Goal: Task Accomplishment & Management: Use online tool/utility

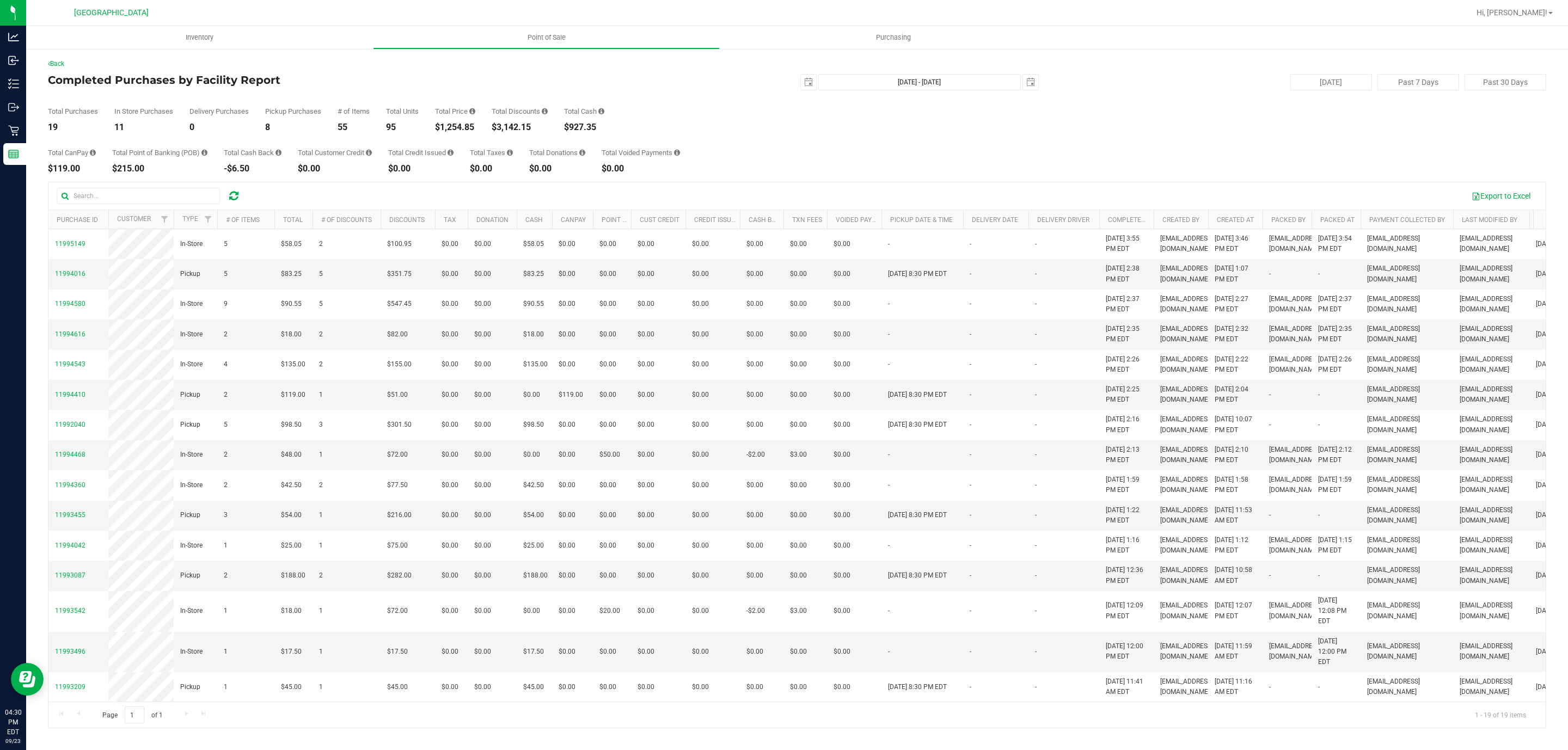
drag, startPoint x: 815, startPoint y: 72, endPoint x: 863, endPoint y: 81, distance: 48.8
click at [815, 77] on div "Back Completed Purchases by Facility Report [DATE] [DATE] - [DATE] [DATE] [DATE…" at bounding box center [796, 393] width 1498 height 669
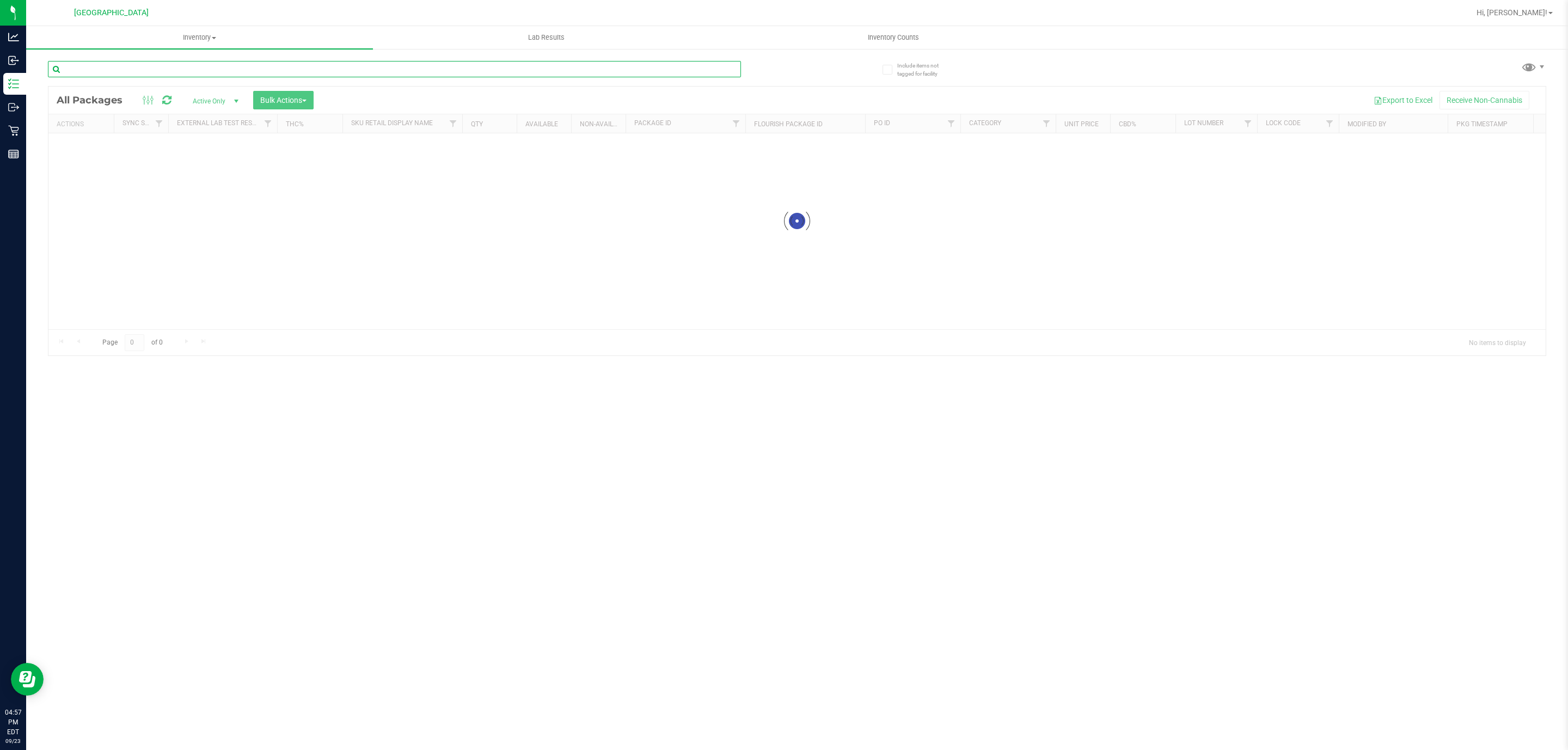
click at [260, 71] on input "text" at bounding box center [394, 69] width 693 height 16
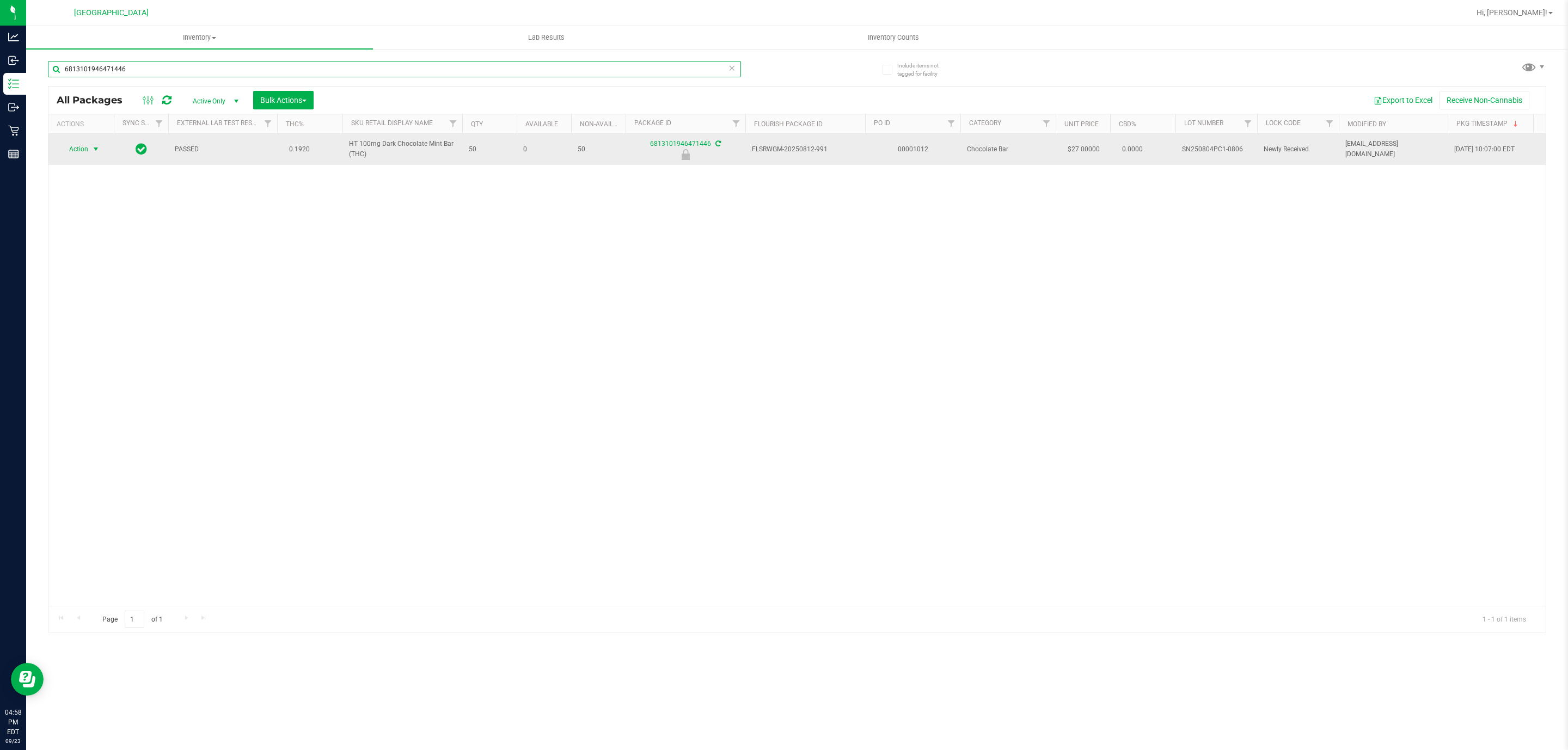
type input "6813101946471446"
click at [81, 156] on span "Action" at bounding box center [74, 149] width 30 height 15
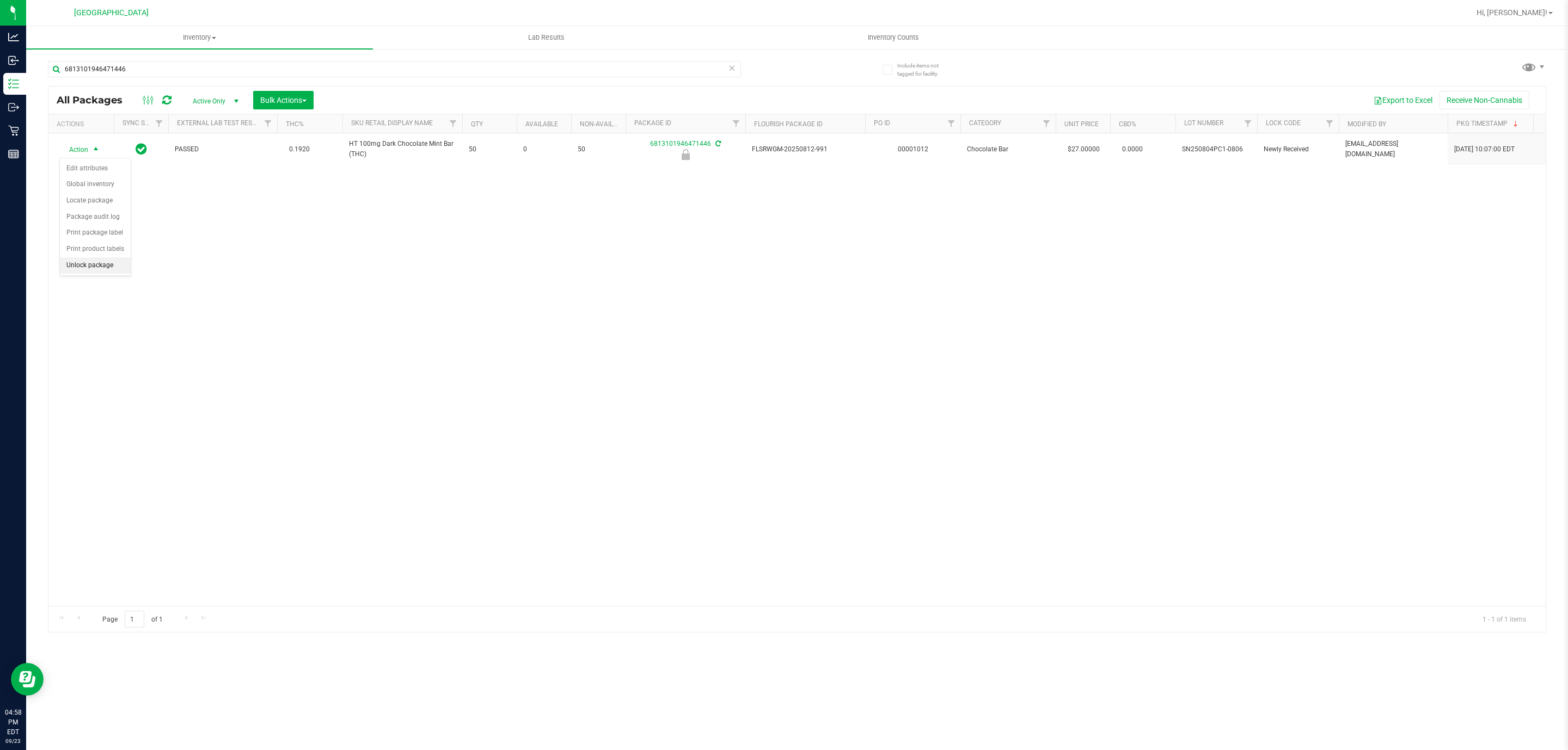
click at [83, 270] on li "Unlock package" at bounding box center [94, 265] width 71 height 16
click at [335, 69] on input "6813101946471446" at bounding box center [394, 69] width 693 height 16
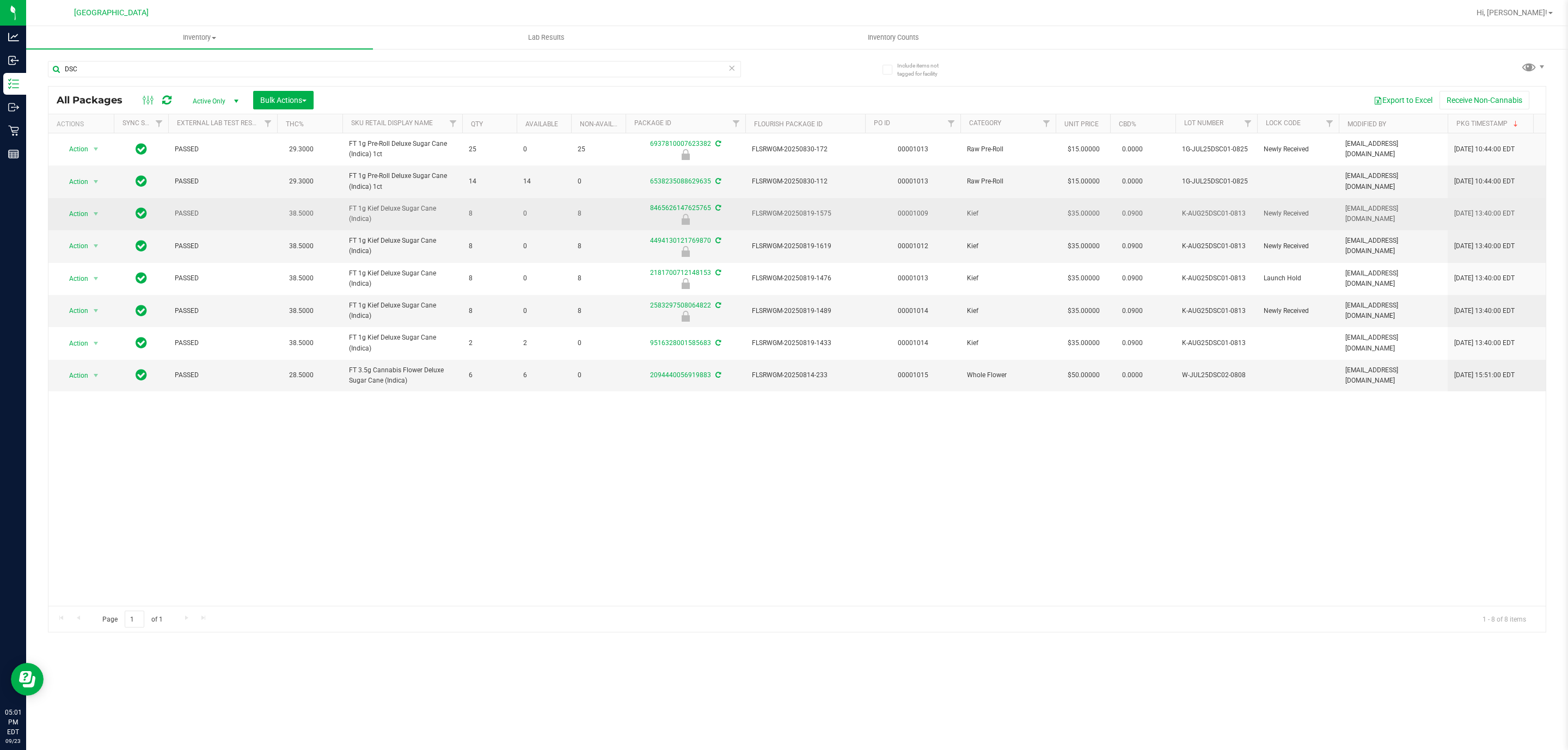
click at [365, 211] on span "FT 1g Kief Deluxe Sugar Cane (Indica)" at bounding box center [402, 213] width 106 height 20
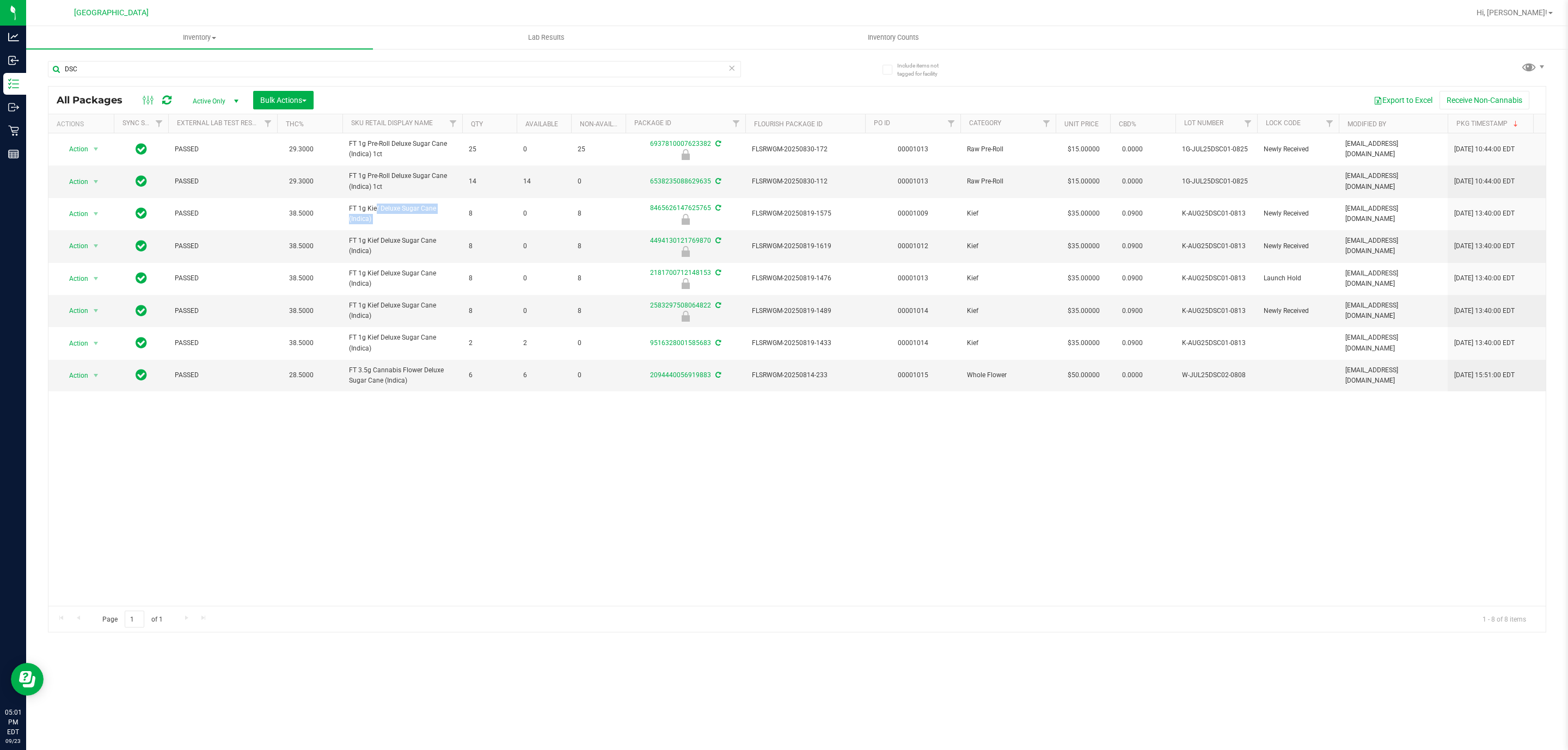
copy tr "FT 1g Kief Deluxe Sugar Cane (Indica)"
click at [137, 69] on input "DSC" at bounding box center [394, 69] width 693 height 16
paste input "FT 1g Kief Deluxe Sugar Cane (Indica)"
type input "FT 1g Kief Deluxe Sugar Cane (Indica)"
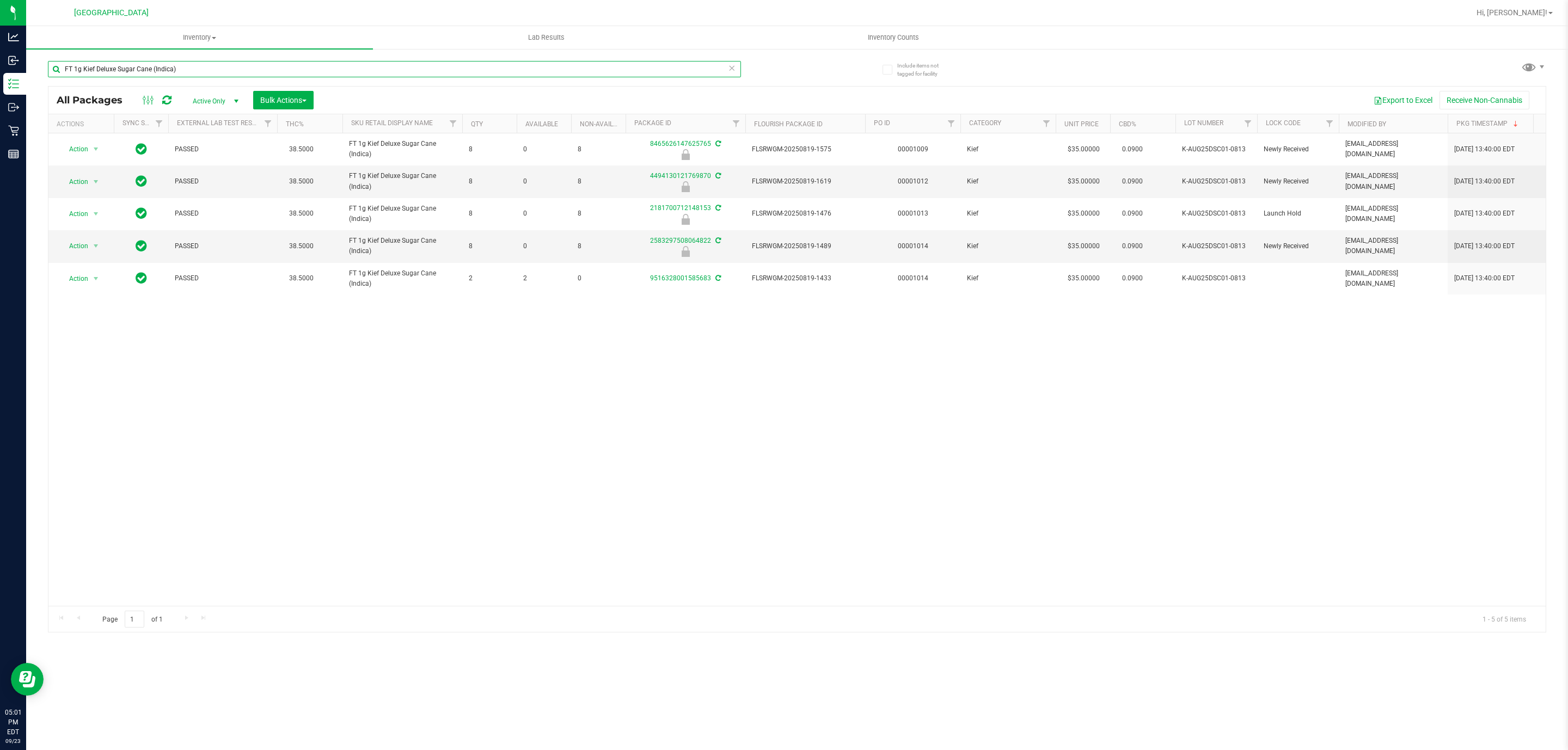
click at [187, 67] on input "FT 1g Kief Deluxe Sugar Cane (Indica)" at bounding box center [394, 69] width 693 height 16
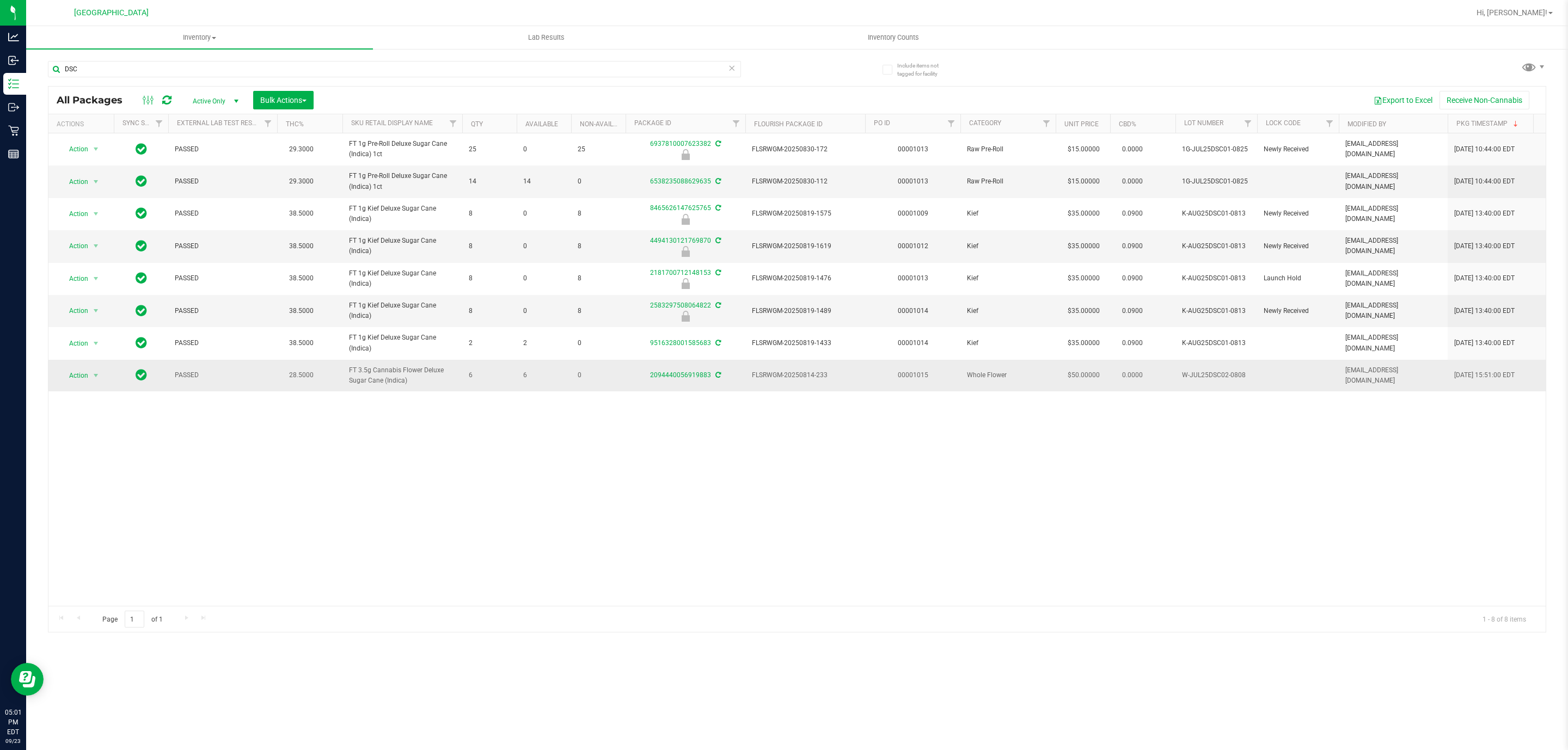
click at [380, 374] on span "FT 3.5g Cannabis Flower Deluxe Sugar Cane (Indica)" at bounding box center [402, 375] width 106 height 20
copy tr "FT 3.5g Cannabis Flower Deluxe Sugar Cane (Indica)"
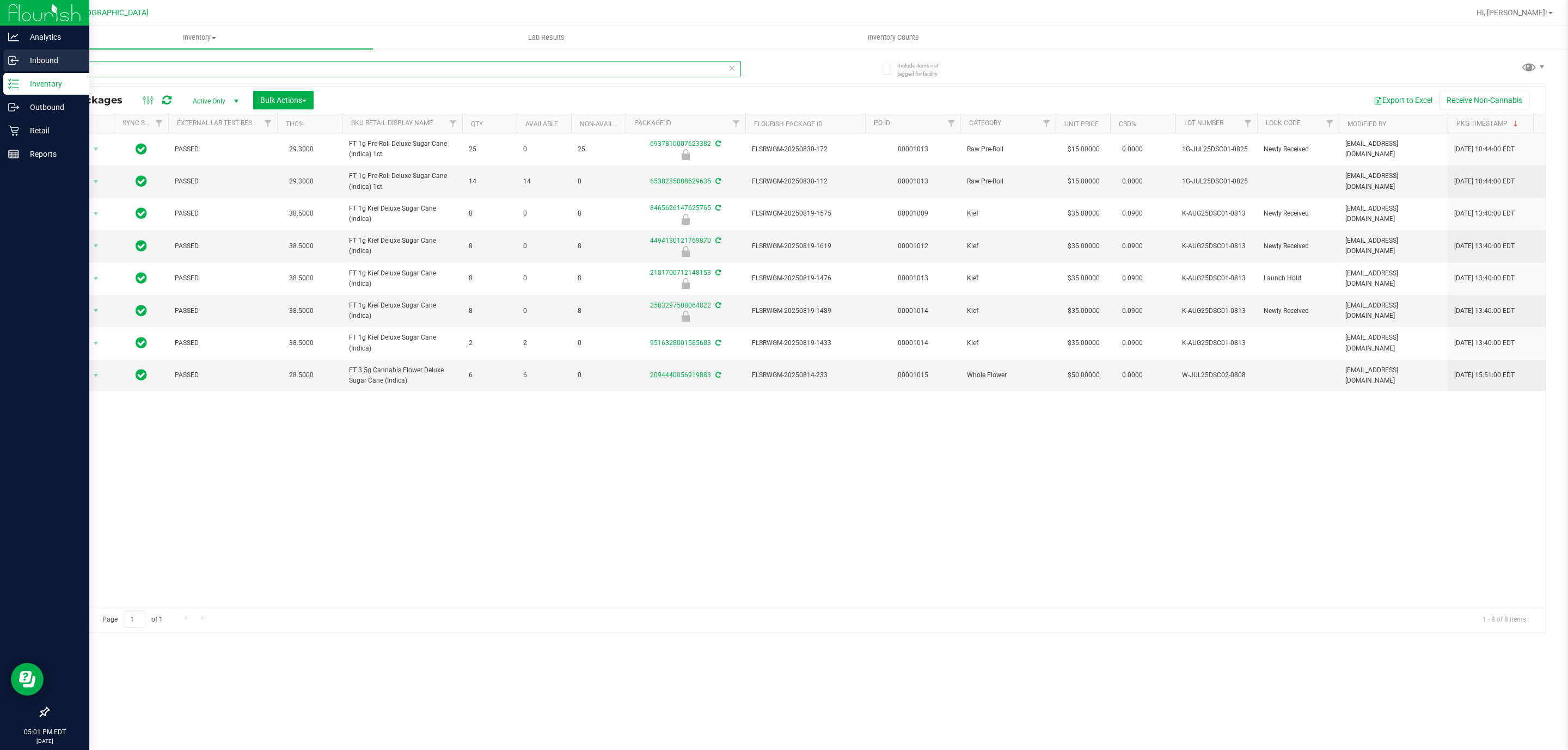
drag, startPoint x: 252, startPoint y: 71, endPoint x: 1, endPoint y: 54, distance: 251.6
click at [1, 54] on div "Analytics Inbound Inventory Outbound Retail Reports 05:01 PM EDT 09/23/2025 09/…" at bounding box center [784, 375] width 1568 height 750
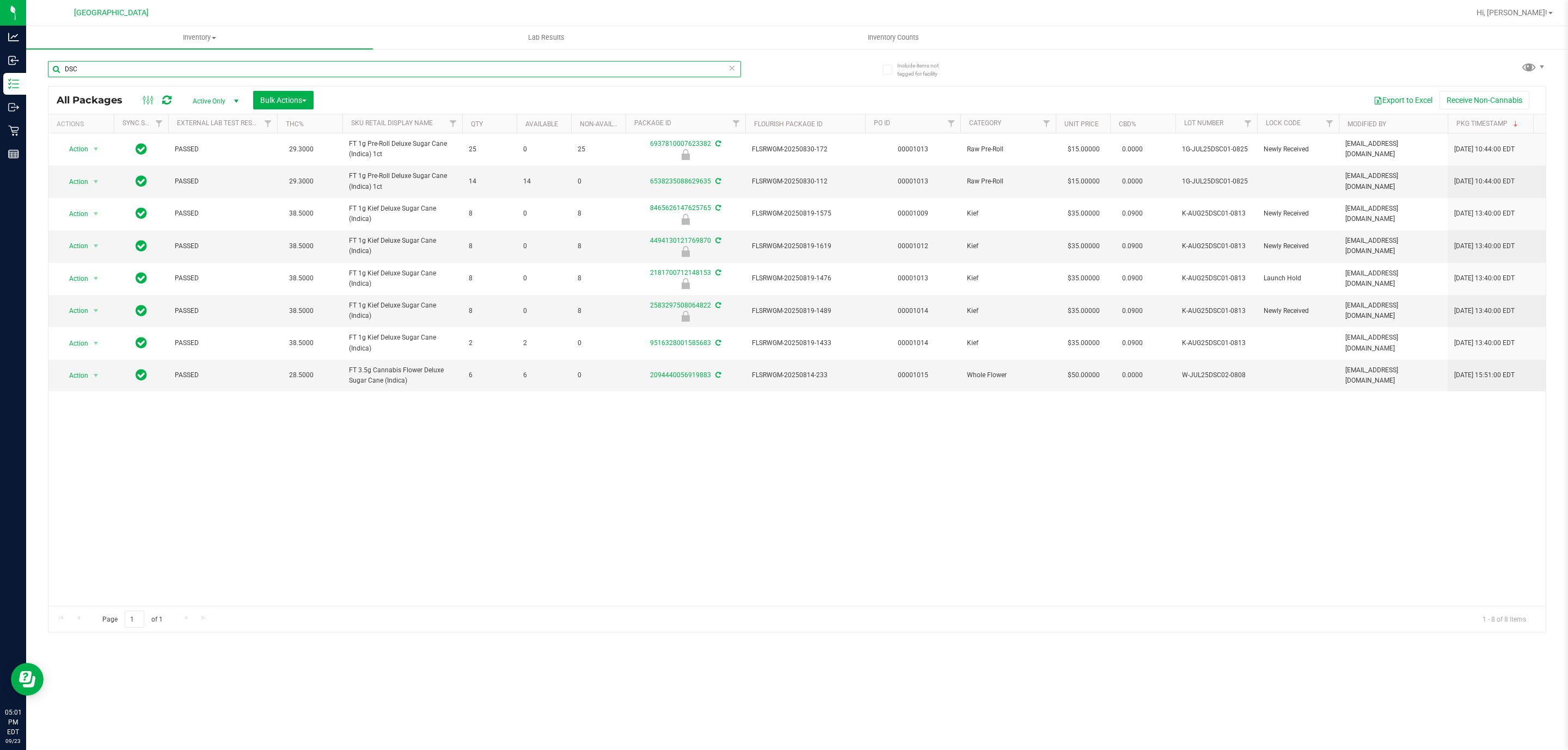
paste input "FT 3.5g Cannabis Flower Deluxe Sugar Cane (Indica)"
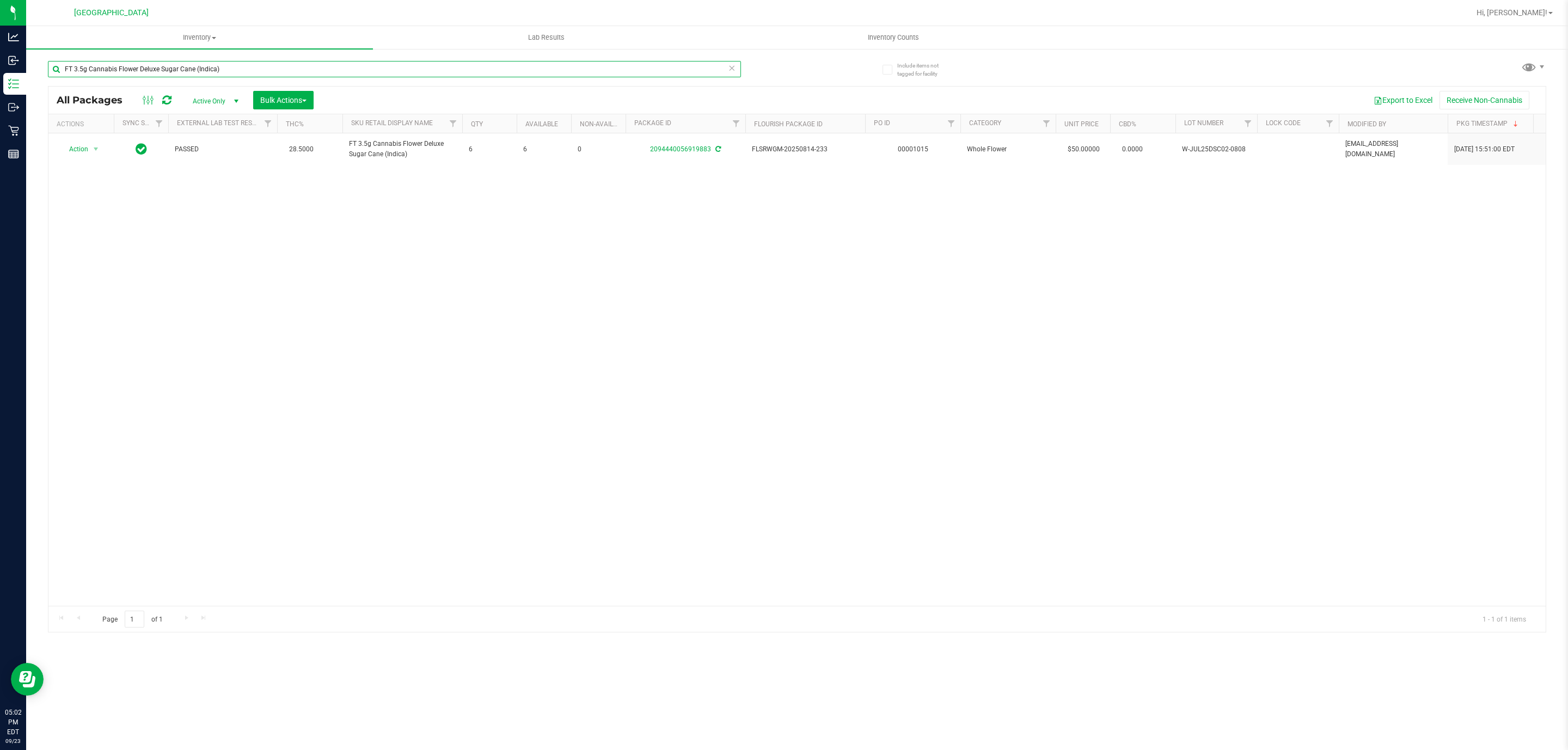
click at [291, 67] on input "FT 3.5g Cannabis Flower Deluxe Sugar Cane (Indica)" at bounding box center [394, 69] width 693 height 16
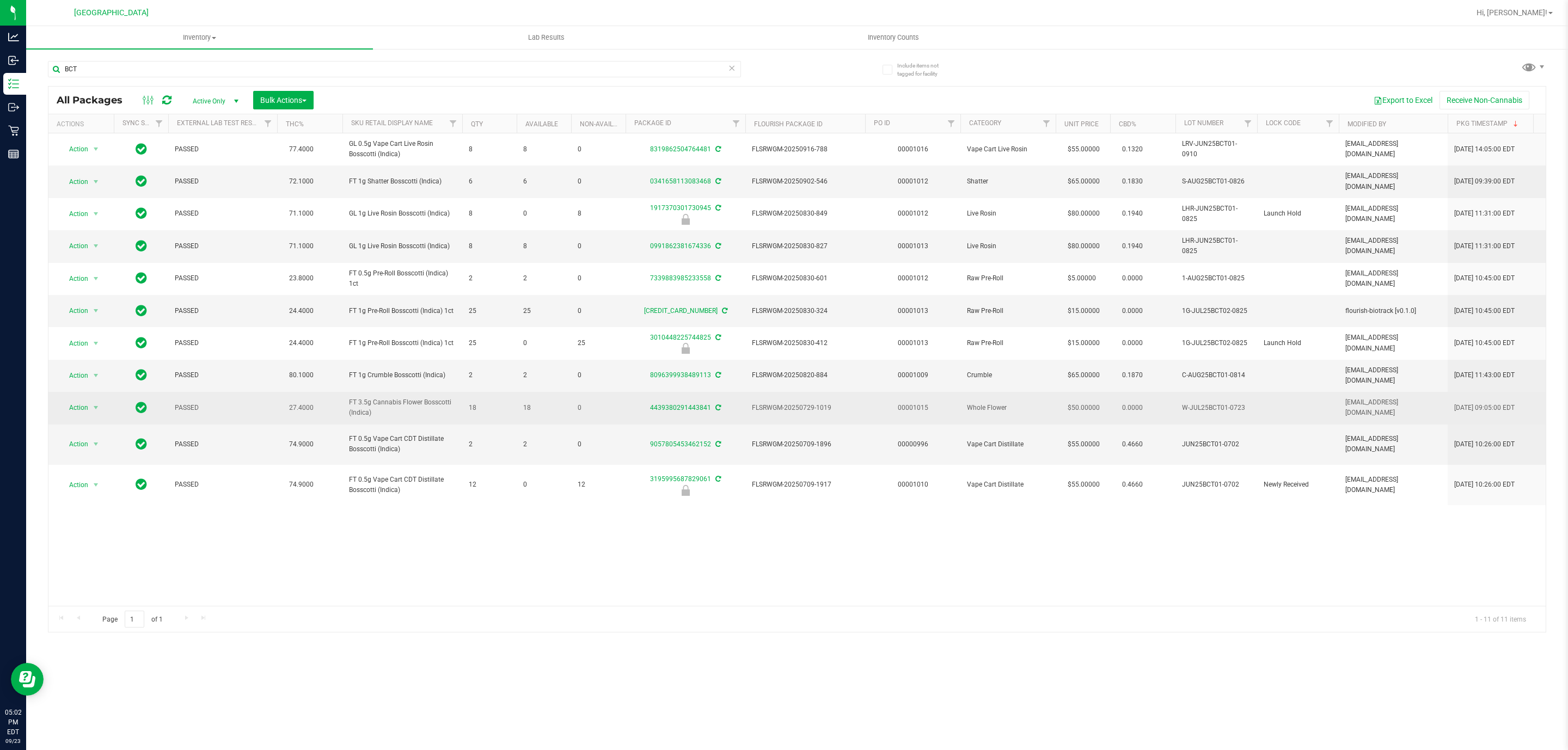
click at [368, 410] on span "FT 3.5g Cannabis Flower Bosscotti (Indica)" at bounding box center [402, 407] width 106 height 20
click at [367, 410] on span "FT 3.5g Cannabis Flower Bosscotti (Indica)" at bounding box center [402, 407] width 106 height 20
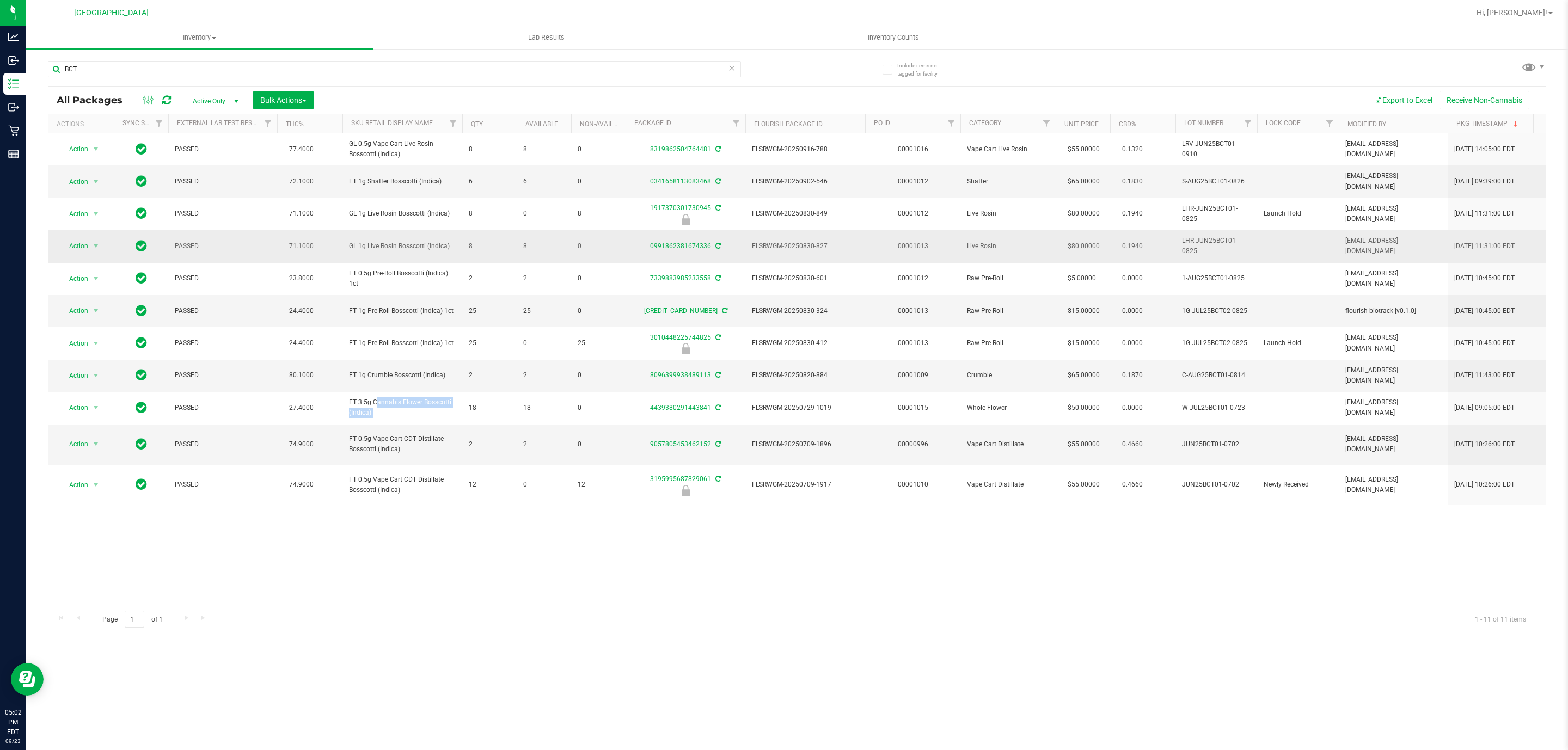
copy tr "FT 3.5g Cannabis Flower Bosscotti (Indica)"
click at [235, 67] on input "BCT" at bounding box center [394, 69] width 693 height 16
click at [235, 69] on input "BCT" at bounding box center [394, 69] width 693 height 16
click at [235, 73] on input "BCT" at bounding box center [394, 69] width 693 height 16
paste input "FT 3.5g Cannabis Flower Bosscotti (Indica)"
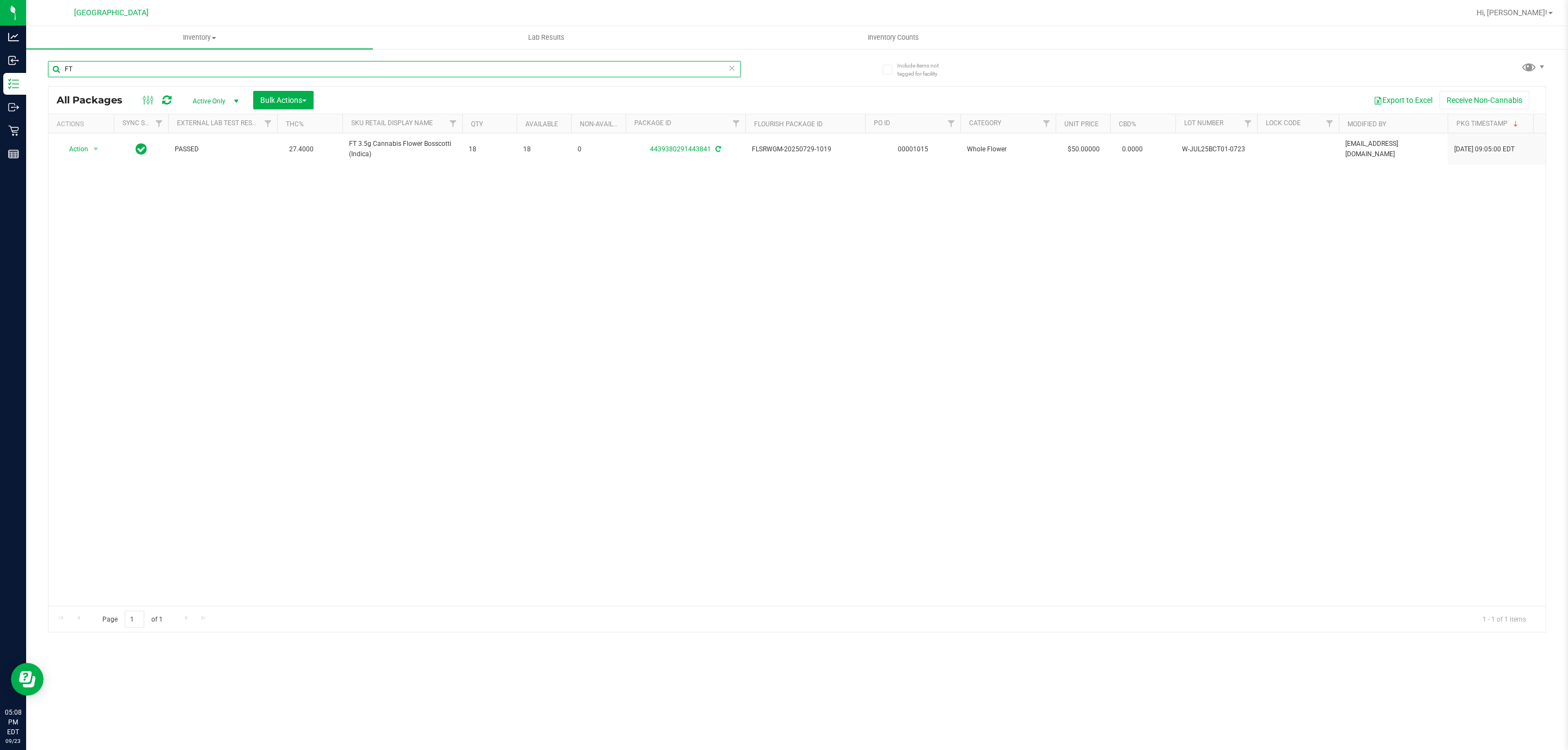
type input "F"
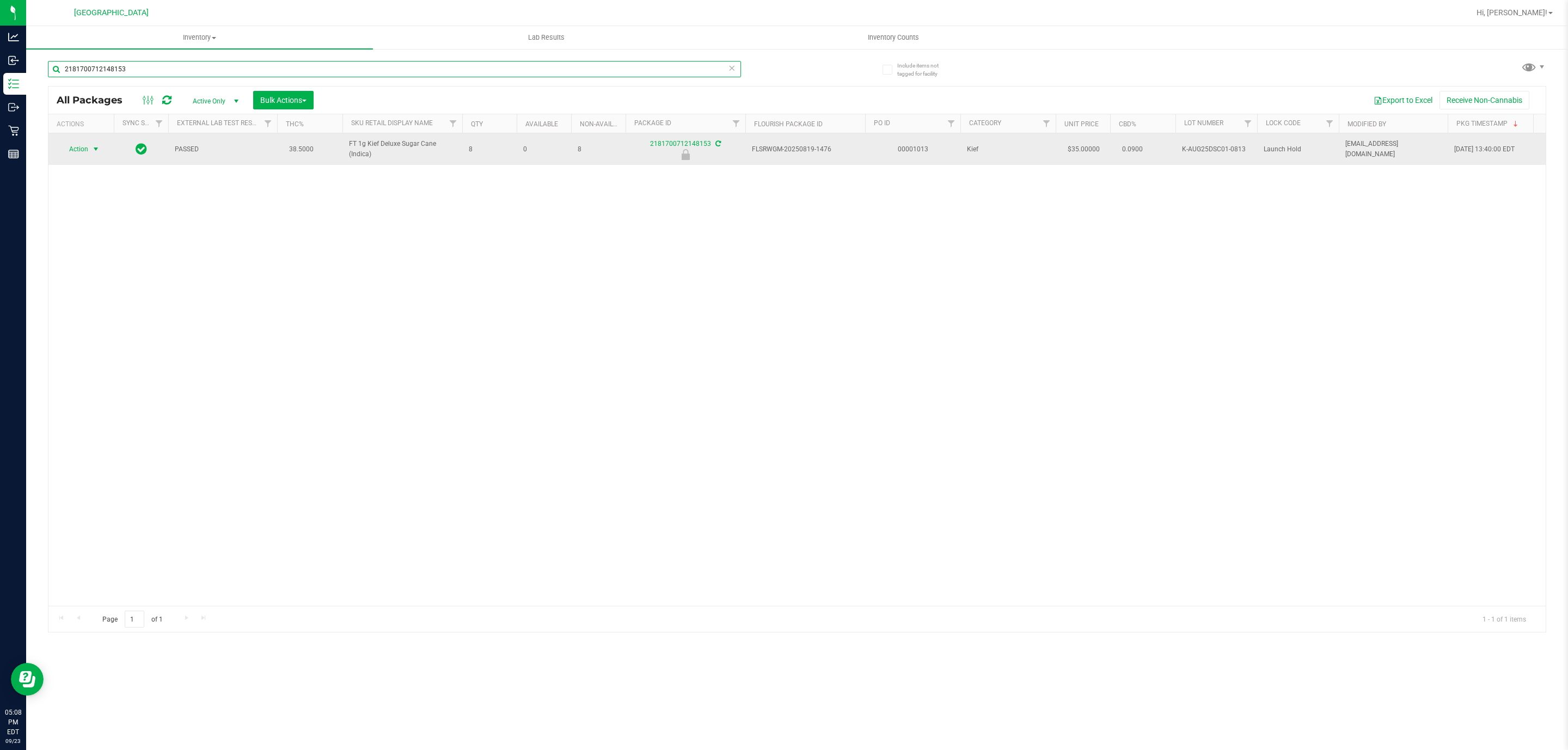
type input "2181700712148153"
click at [78, 146] on span "Action" at bounding box center [74, 149] width 30 height 15
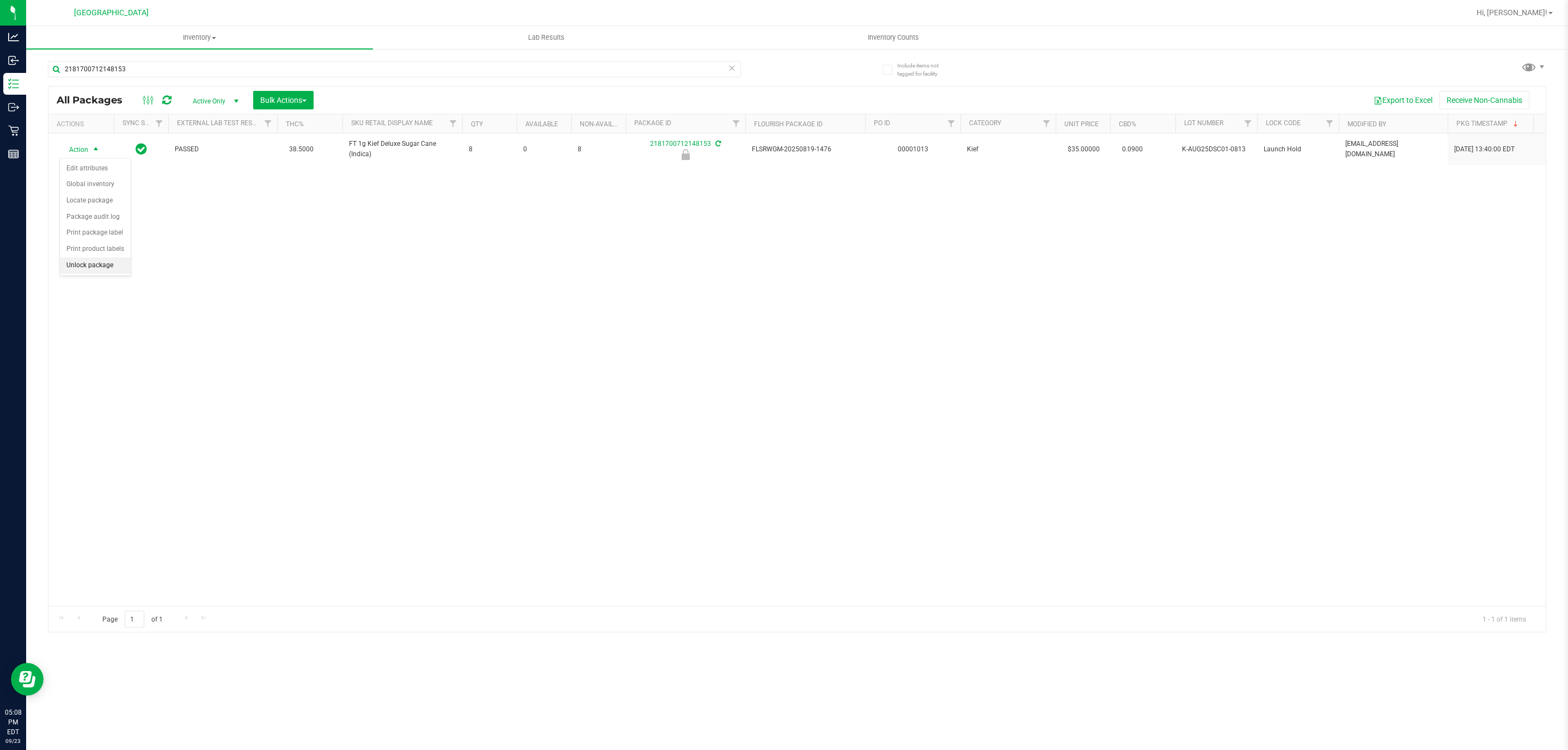
click at [90, 263] on li "Unlock package" at bounding box center [94, 265] width 71 height 16
click at [368, 73] on input "2181700712148153" at bounding box center [394, 69] width 693 height 16
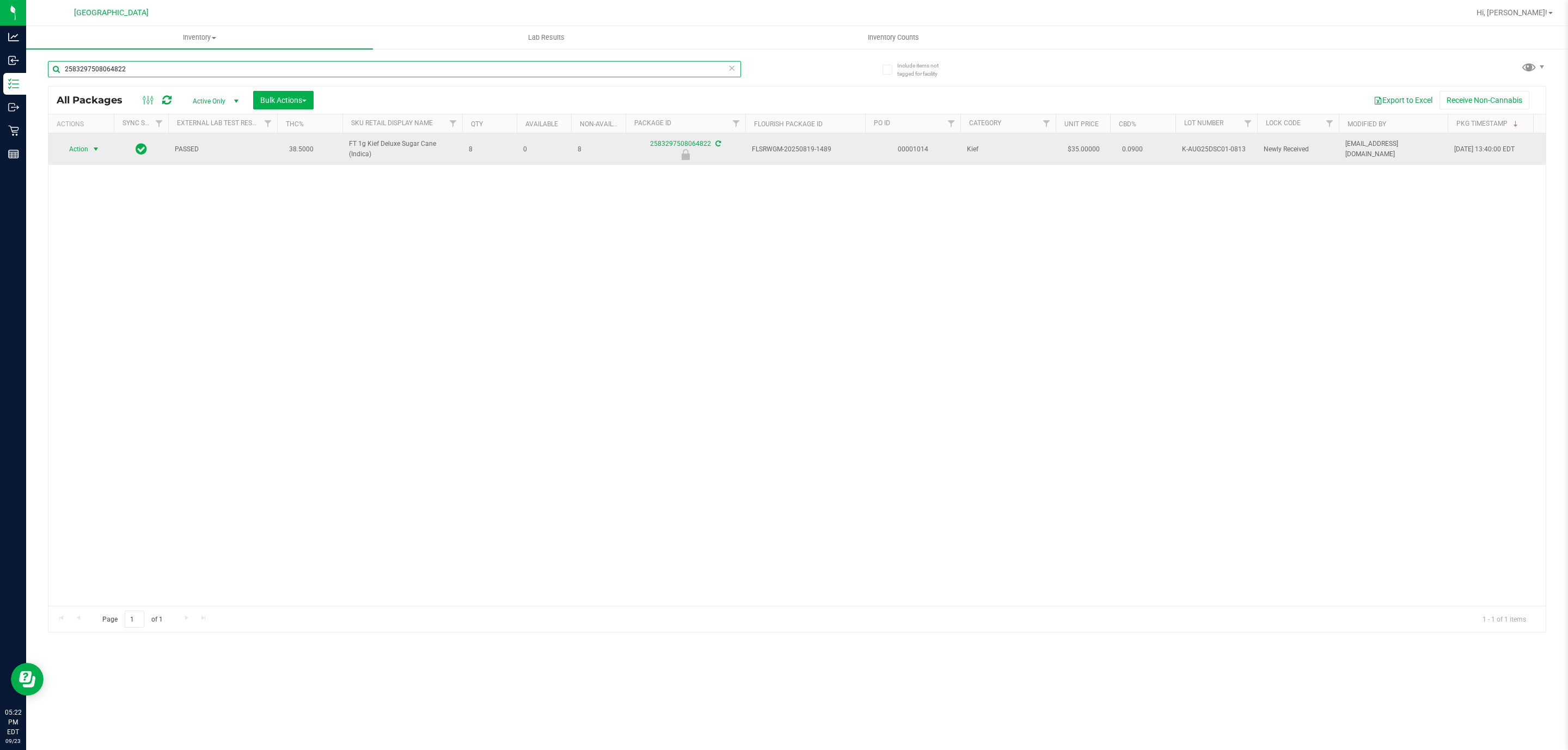
type input "2583297508064822"
click at [89, 144] on span "select" at bounding box center [96, 149] width 14 height 15
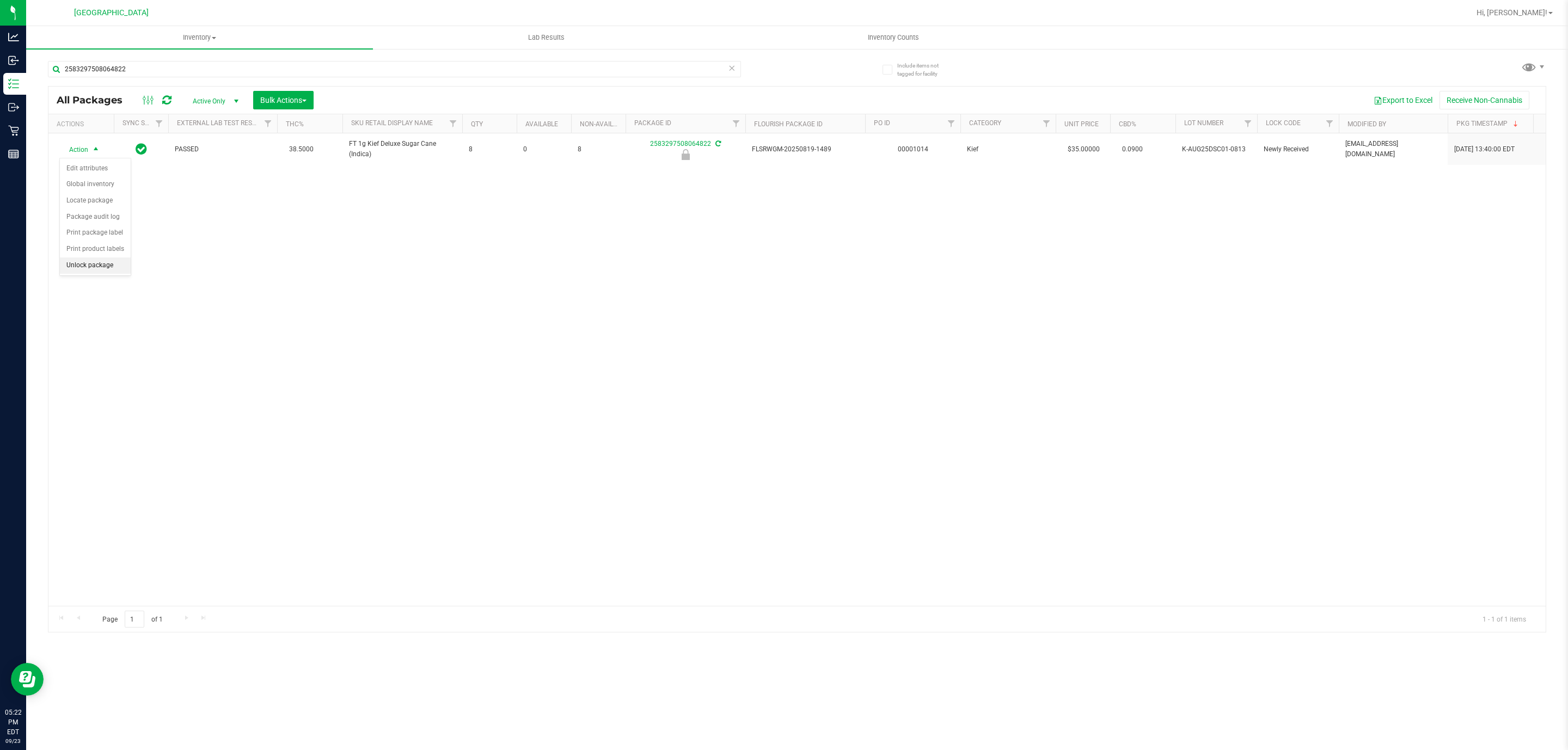
click at [88, 274] on li "Unlock package" at bounding box center [94, 265] width 71 height 16
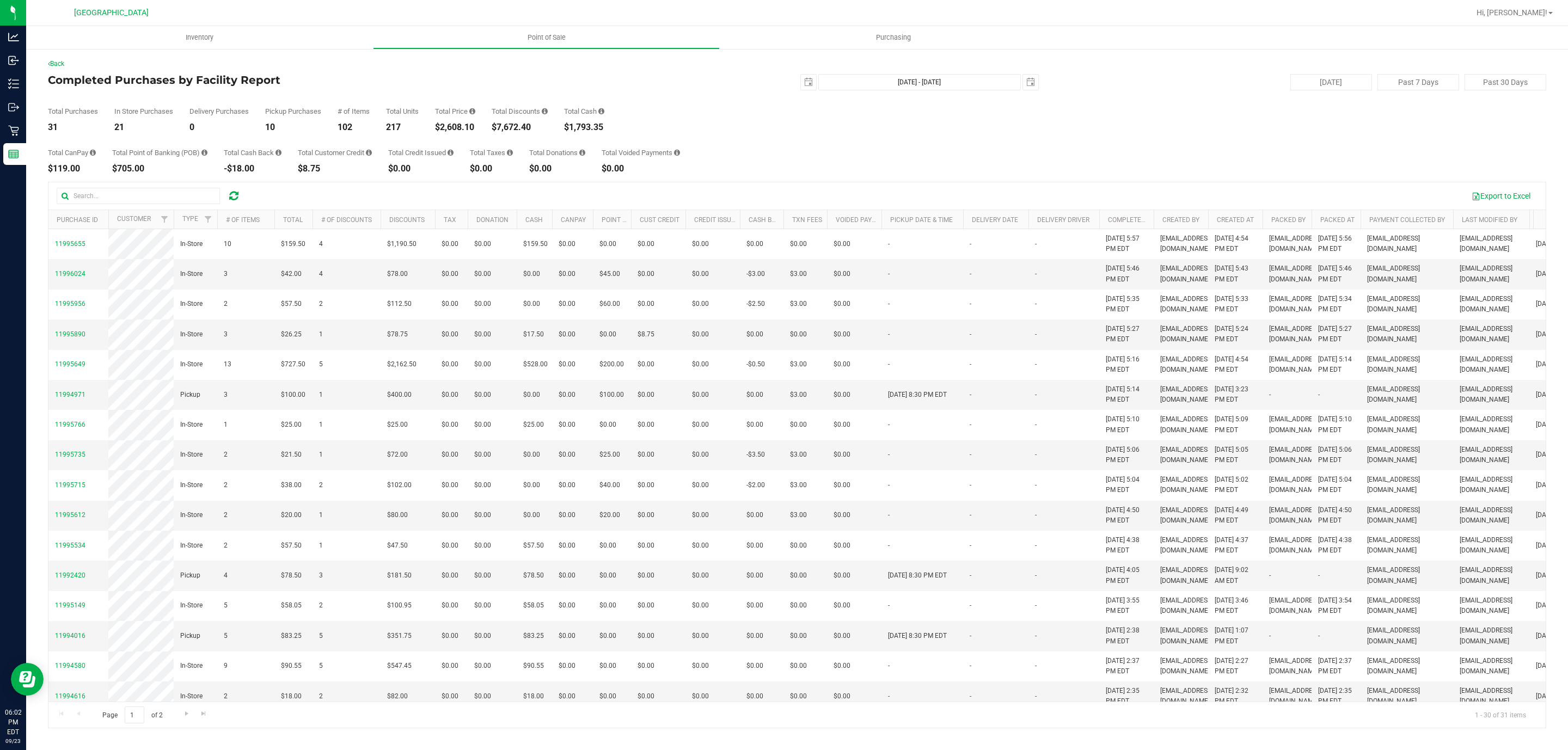
click at [699, 106] on div "Total Purchases 31 In Store Purchases 21 Delivery Purchases 0 Pickup Purchases …" at bounding box center [796, 111] width 1498 height 42
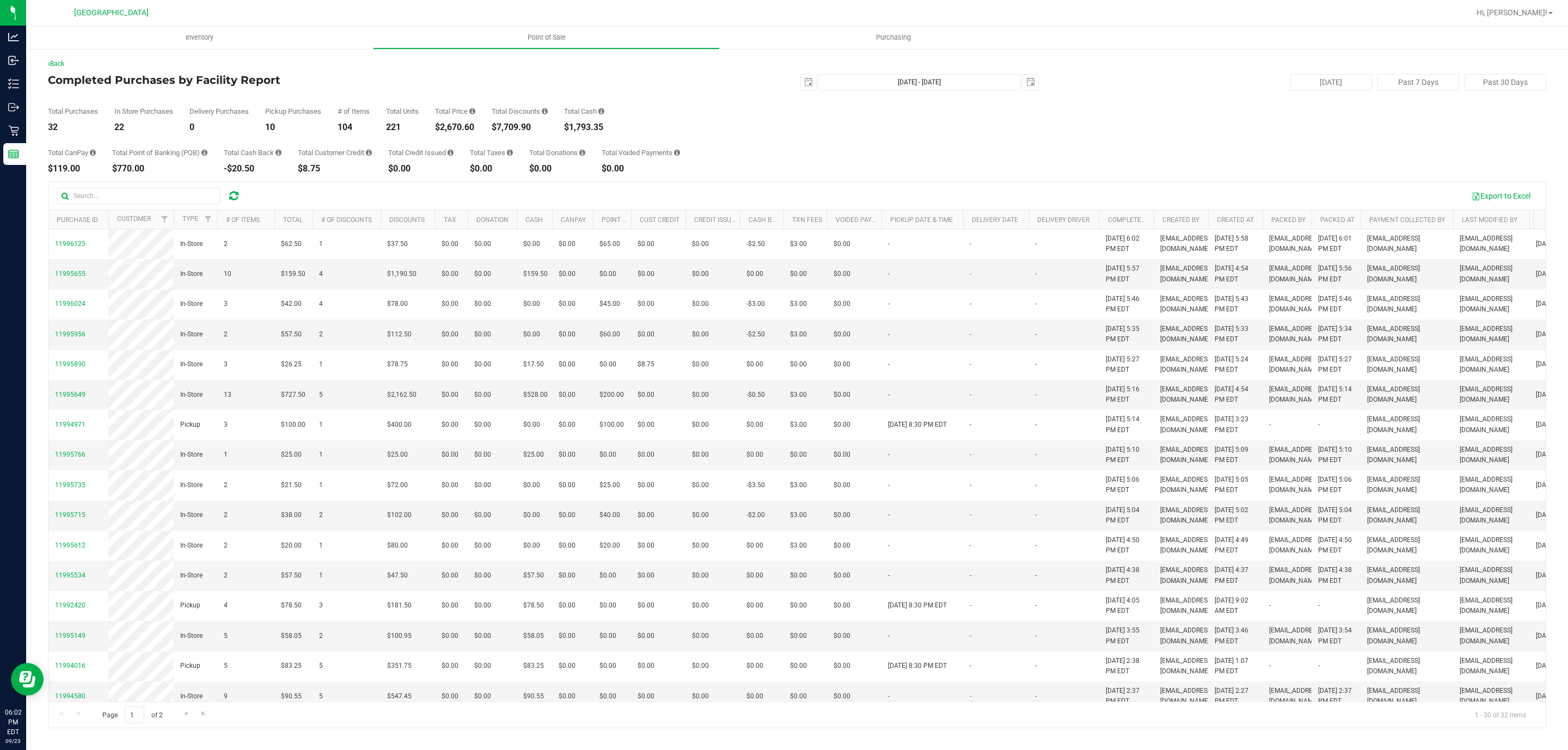
click at [458, 129] on div "$2,670.60" at bounding box center [454, 128] width 40 height 9
copy div "2,670.60"
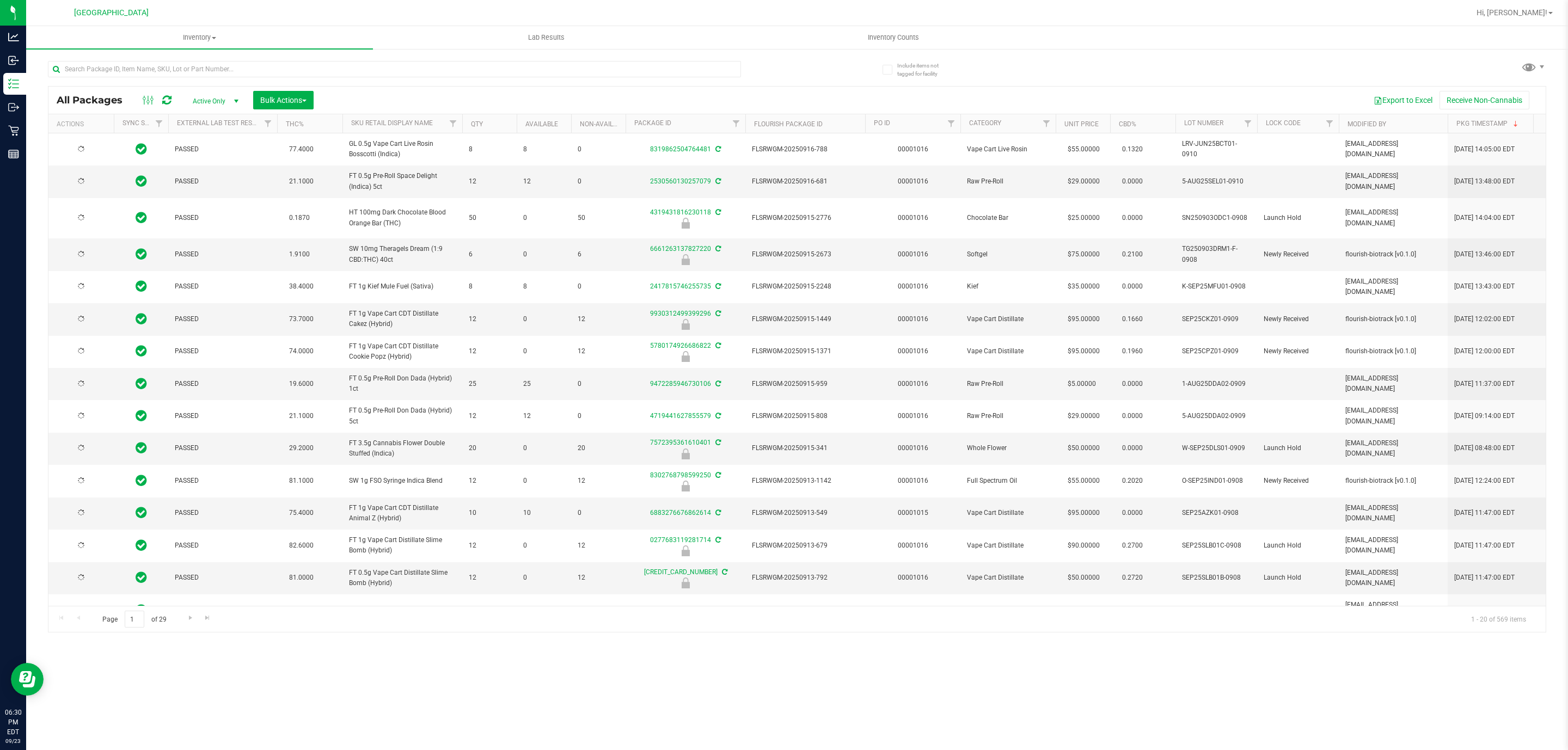
type input "2026-03-16"
click at [412, 71] on input "text" at bounding box center [394, 69] width 693 height 16
type input "GCK"
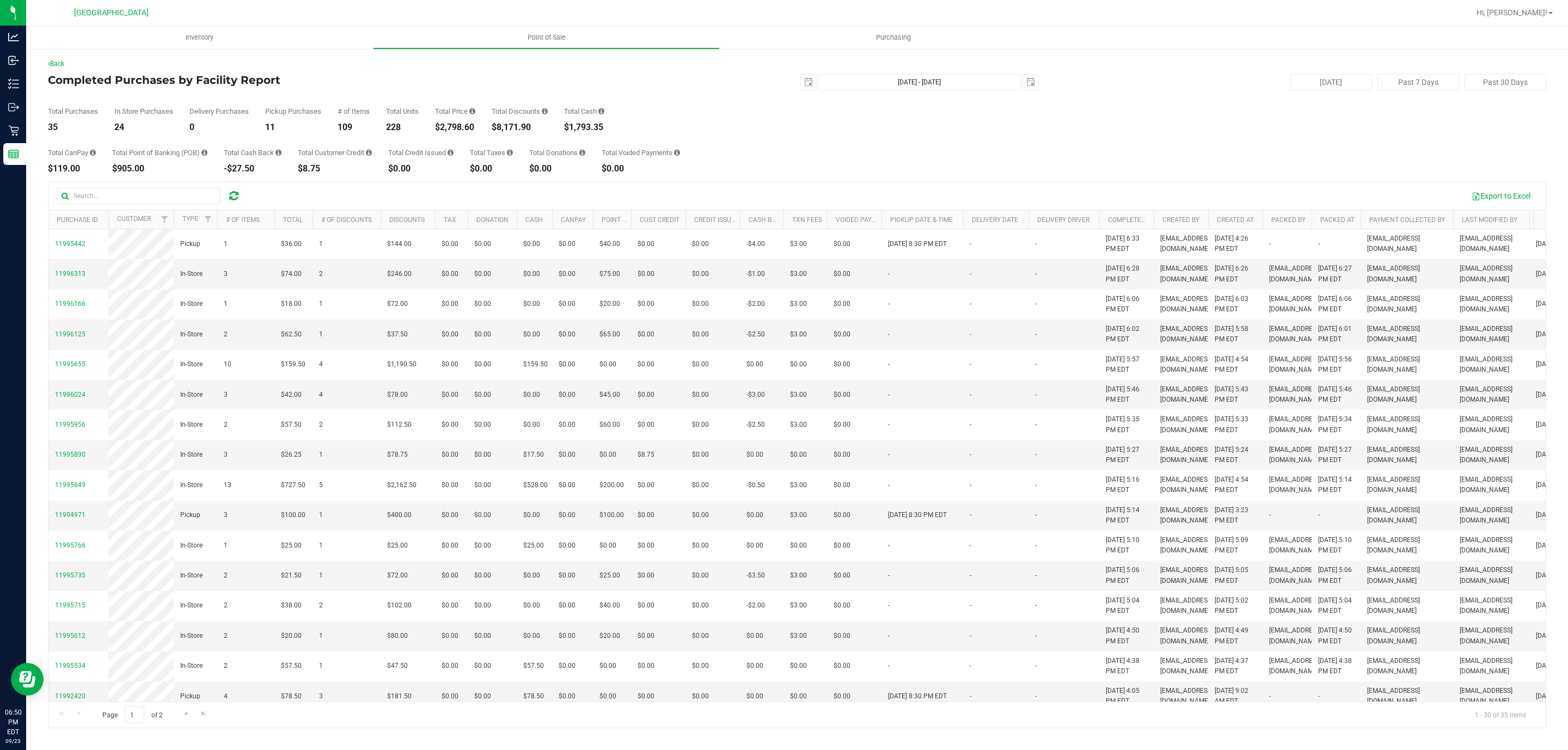
click at [464, 125] on div "$2,798.60" at bounding box center [454, 128] width 40 height 9
click at [463, 125] on div "$2,798.60" at bounding box center [454, 128] width 40 height 9
copy div "2,798.60"
